Goal: Task Accomplishment & Management: Complete application form

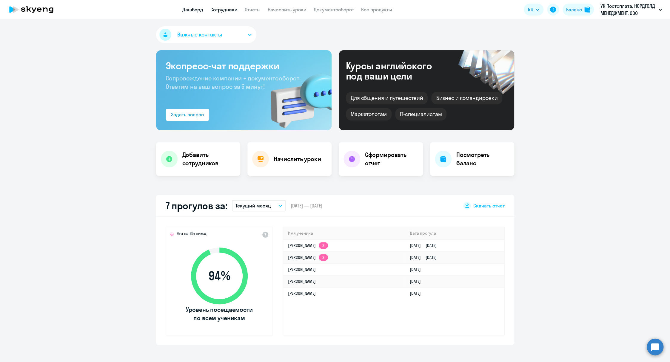
click at [221, 10] on link "Сотрудники" at bounding box center [223, 10] width 27 height 6
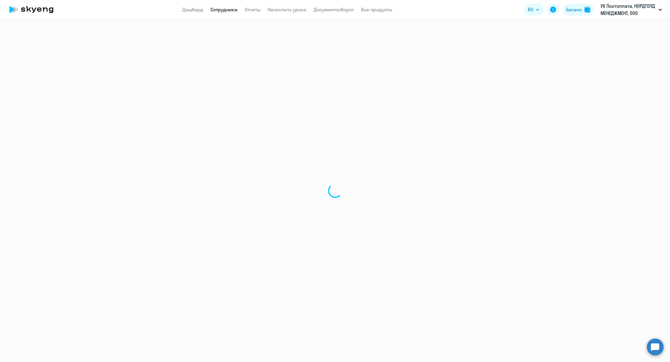
select select "30"
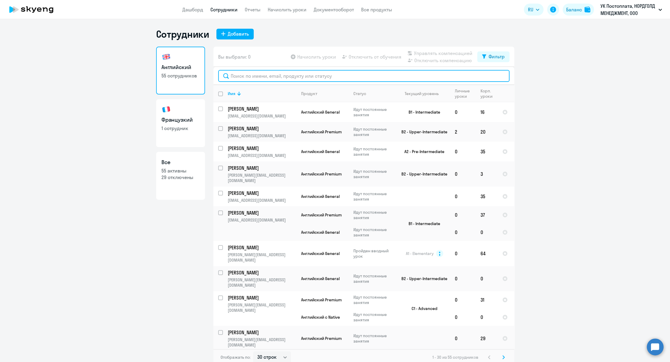
click at [259, 74] on input "text" at bounding box center [363, 76] width 291 height 12
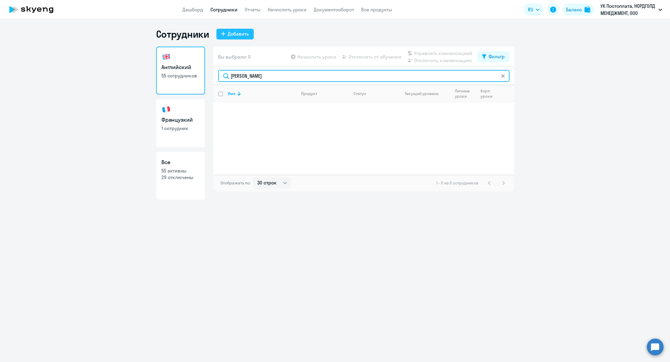
type input "[PERSON_NAME]"
click at [240, 33] on div "Добавить" at bounding box center [238, 33] width 21 height 7
select select "english_adult_not_native_speaker"
select select "3"
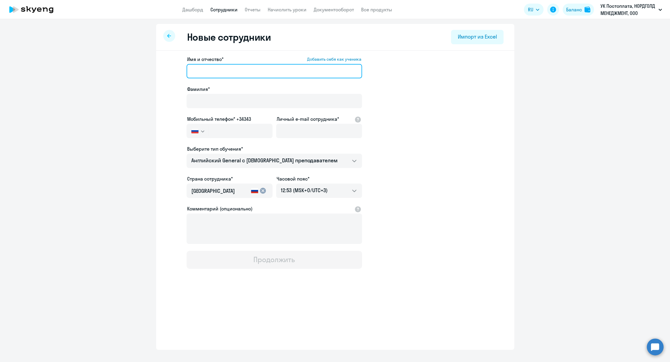
click at [192, 71] on input "Имя и отчество* Добавить себя как ученика" at bounding box center [275, 71] width 176 height 14
type input "[PERSON_NAME]"
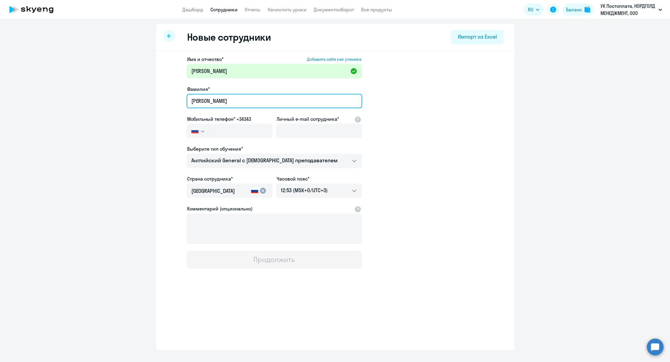
type input "[PERSON_NAME]"
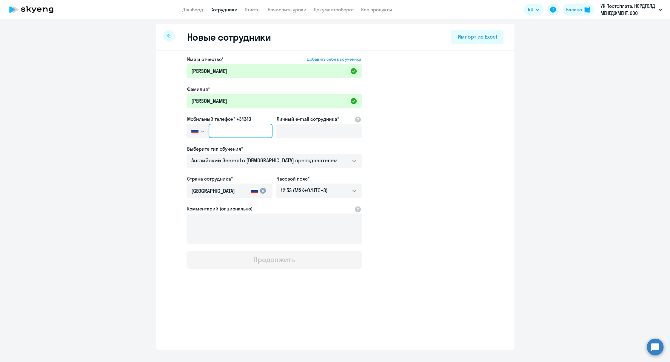
click at [224, 132] on input "text" at bounding box center [241, 131] width 64 height 14
paste input "[PHONE_NUMBER]"
type input "[PHONE_NUMBER]"
click at [296, 130] on input "Личный e-mail сотрудника*" at bounding box center [319, 131] width 86 height 14
paste input "[EMAIL_ADDRESS][DOMAIN_NAME]"
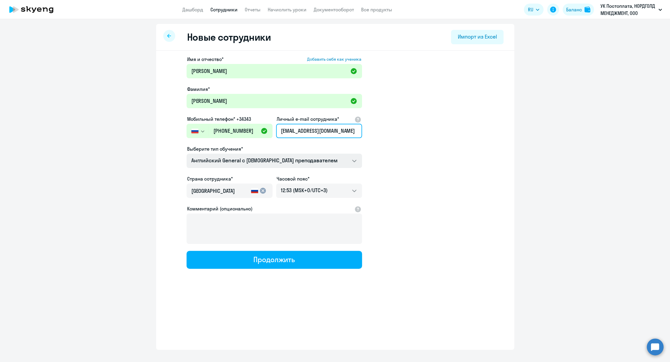
type input "[EMAIL_ADDRESS][DOMAIN_NAME]"
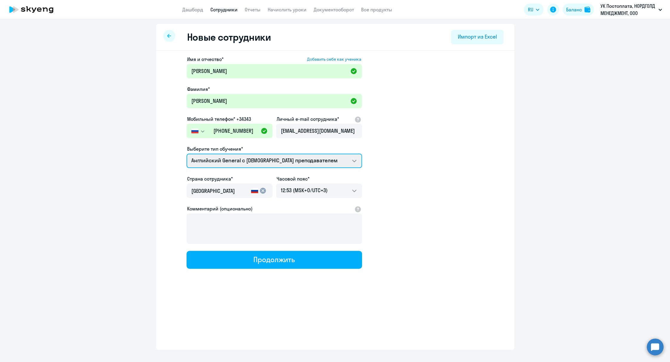
click at [265, 160] on select "Премиум уроки по французскому языку для взрослых Премиум английский с русскогов…" at bounding box center [275, 160] width 176 height 14
select select "english_adult_not_native_speaker_premium"
click at [187, 153] on select "Премиум уроки по французскому языку для взрослых Премиум английский с русскогов…" at bounding box center [275, 160] width 176 height 14
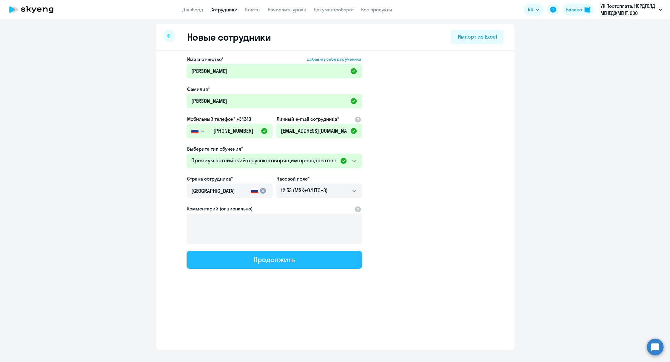
click at [242, 257] on button "Продолжить" at bounding box center [275, 259] width 176 height 18
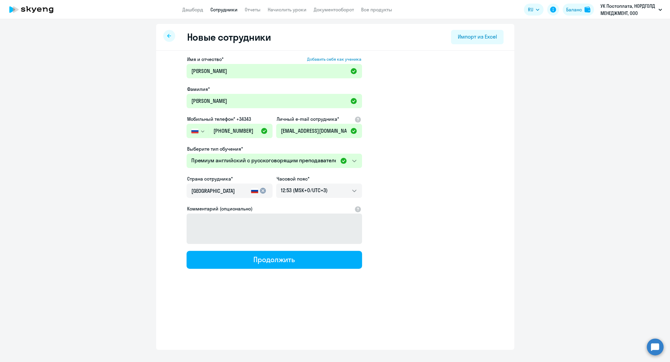
select select "english_adult_not_native_speaker_premium"
select select "3"
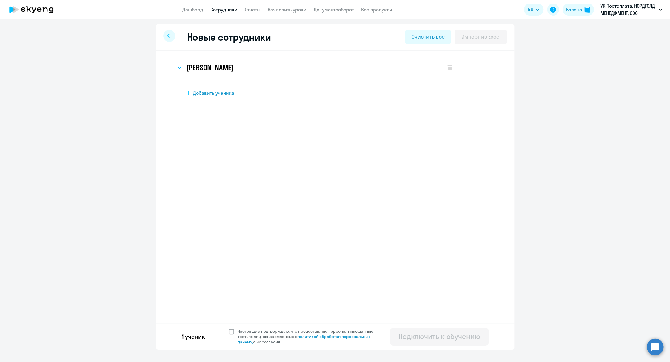
click at [230, 332] on span at bounding box center [231, 331] width 5 height 5
click at [229, 328] on input "Настоящим подтверждаю, что предоставляю персональные данные третьих лиц, ознако…" at bounding box center [228, 328] width 0 height 0
checkbox input "true"
click at [456, 342] on button "Подключить к обучению" at bounding box center [439, 336] width 99 height 18
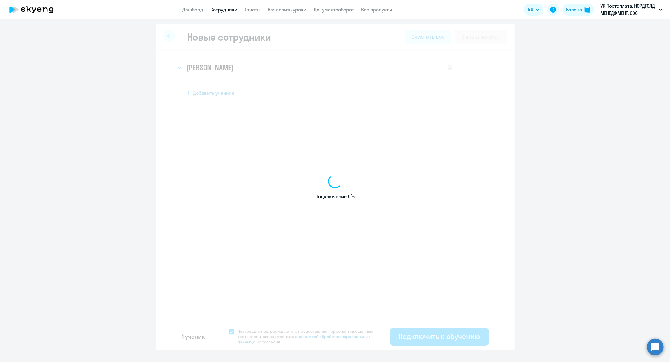
select select "english_adult_not_native_speaker"
select select "3"
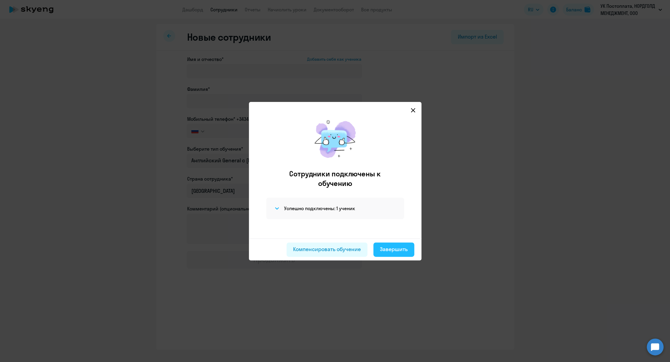
click at [399, 253] on button "Завершить" at bounding box center [393, 249] width 41 height 14
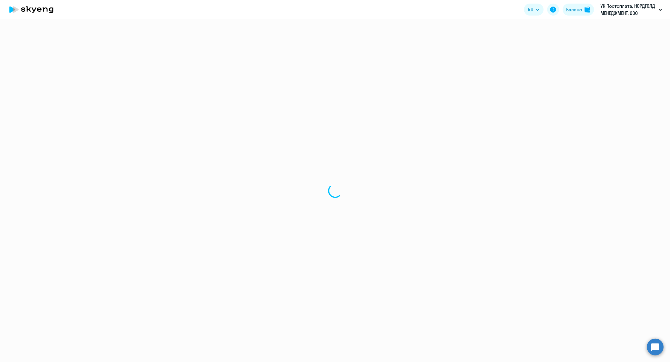
select select "30"
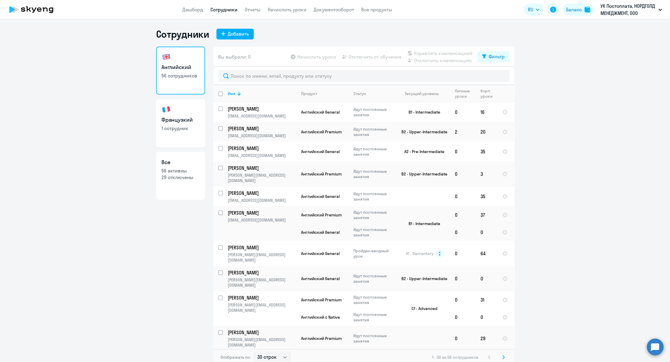
click at [288, 12] on link "Начислить уроки" at bounding box center [287, 10] width 39 height 6
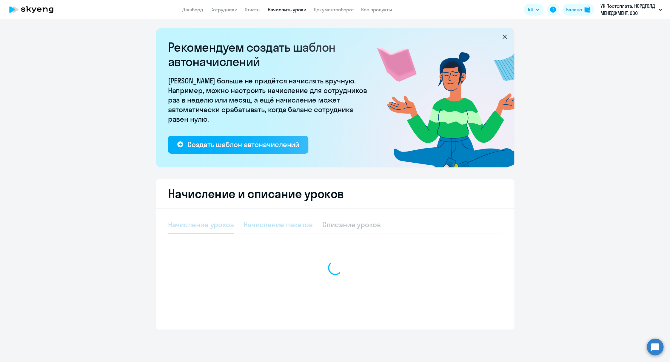
select select "10"
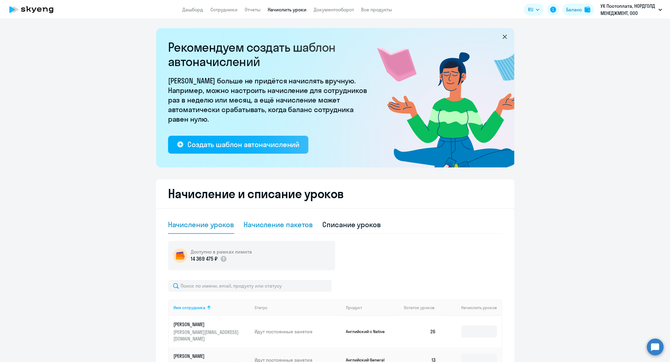
click at [270, 227] on div "Начисление пакетов" at bounding box center [278, 224] width 69 height 10
select select "10"
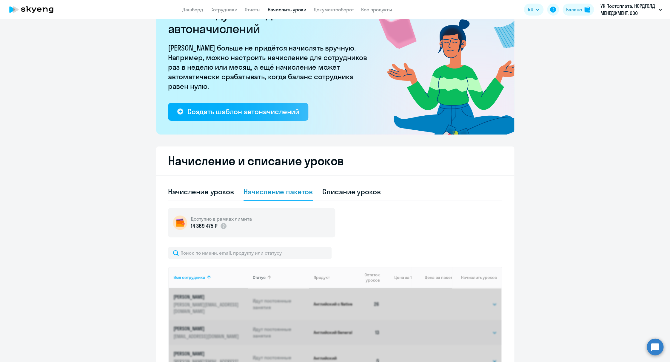
scroll to position [81, 0]
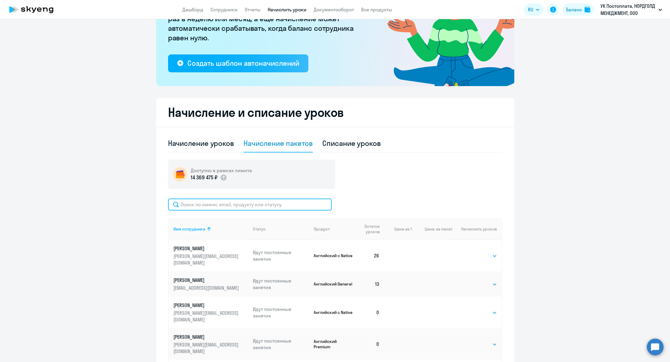
click at [236, 208] on input "text" at bounding box center [250, 204] width 164 height 12
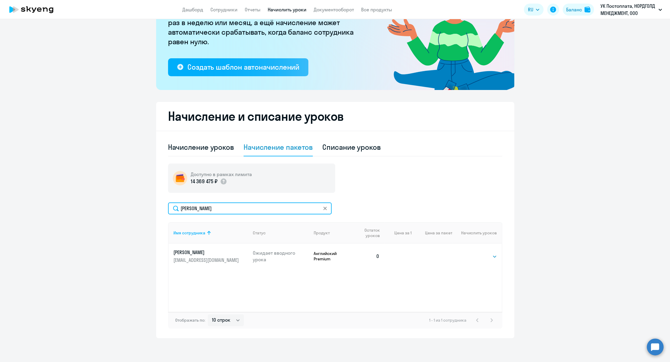
scroll to position [77, 0]
type input "[PERSON_NAME]"
click at [480, 256] on select "Выбрать 4 8 16 32 64 96 128" at bounding box center [485, 256] width 24 height 7
select select "32"
click at [473, 253] on select "Выбрать 4 8 16 32 64 96 128" at bounding box center [485, 256] width 24 height 7
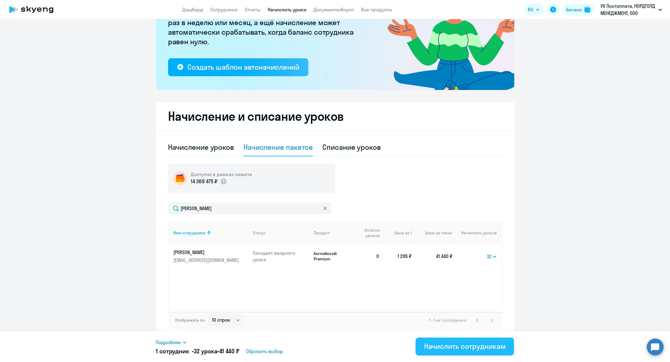
click at [476, 337] on button "Начислить сотрудникам" at bounding box center [465, 346] width 99 height 18
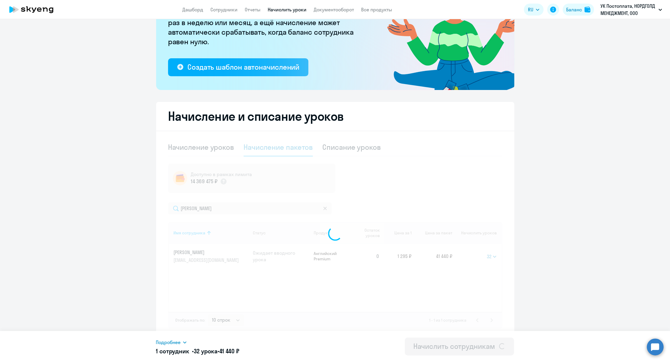
click at [476, 342] on div "Начислить сотрудникам" at bounding box center [454, 346] width 82 height 10
select select
